Goal: Check status

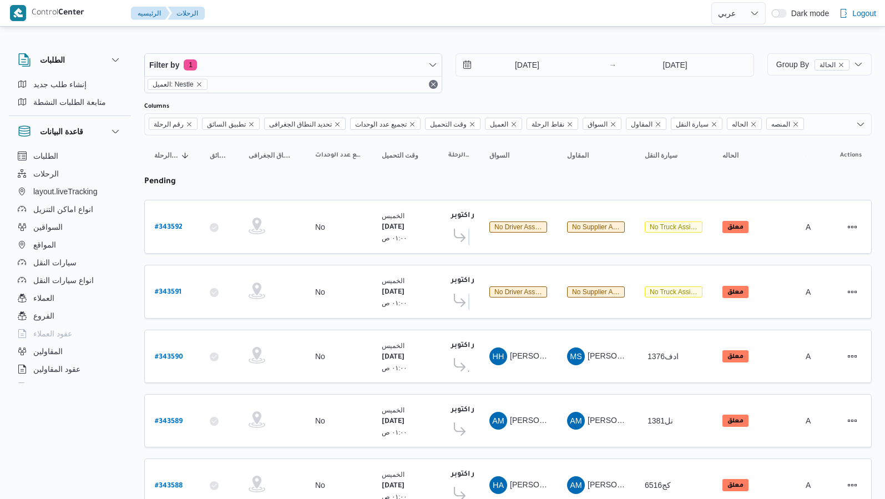
select select "ar"
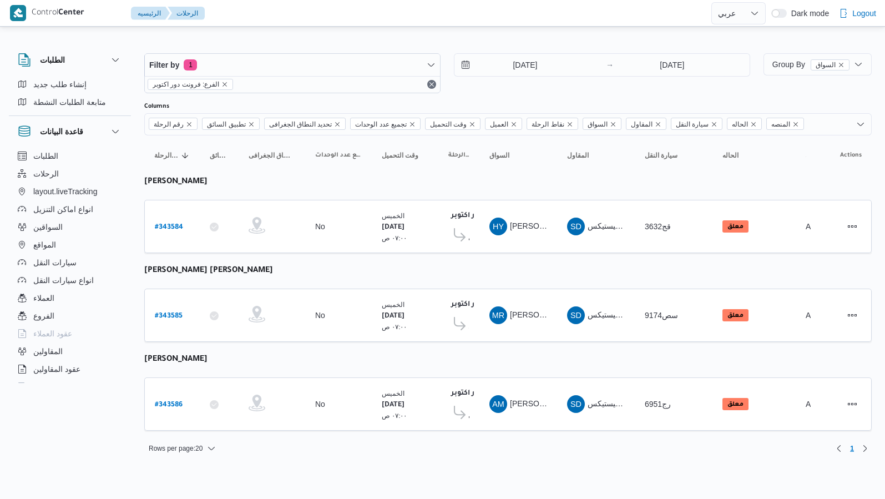
select select "ar"
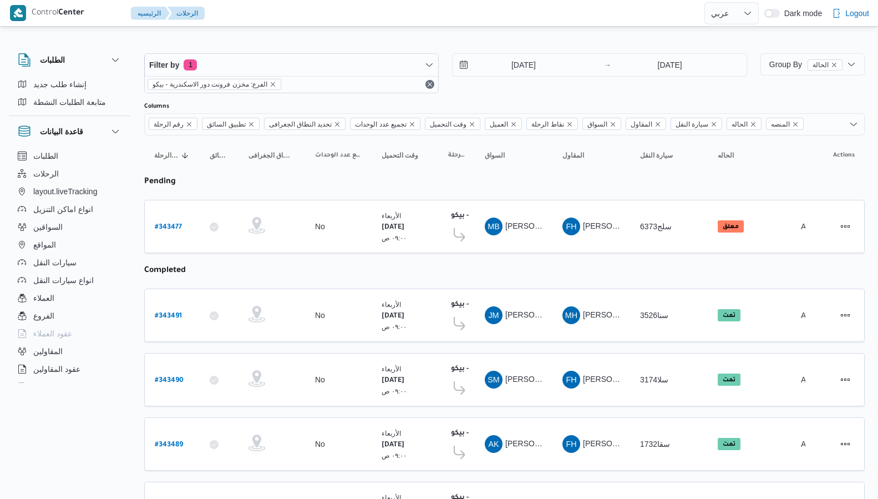
select select "ar"
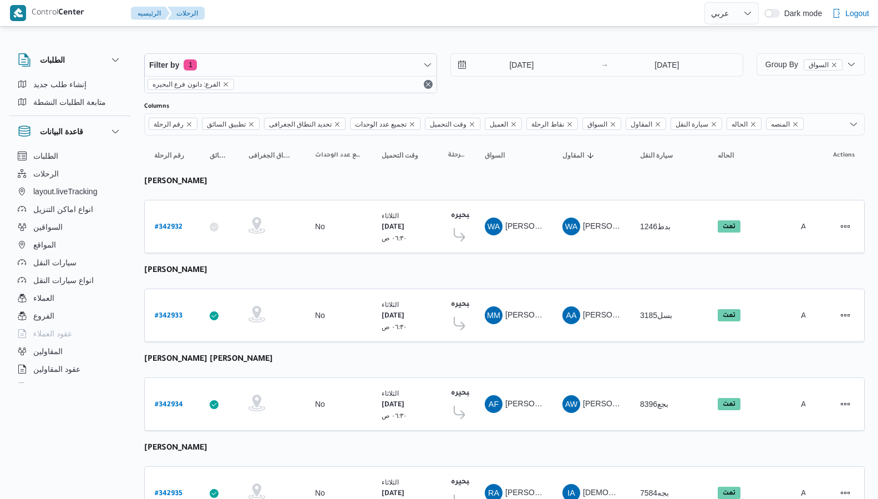
select select "ar"
